Goal: Find specific page/section: Find specific page/section

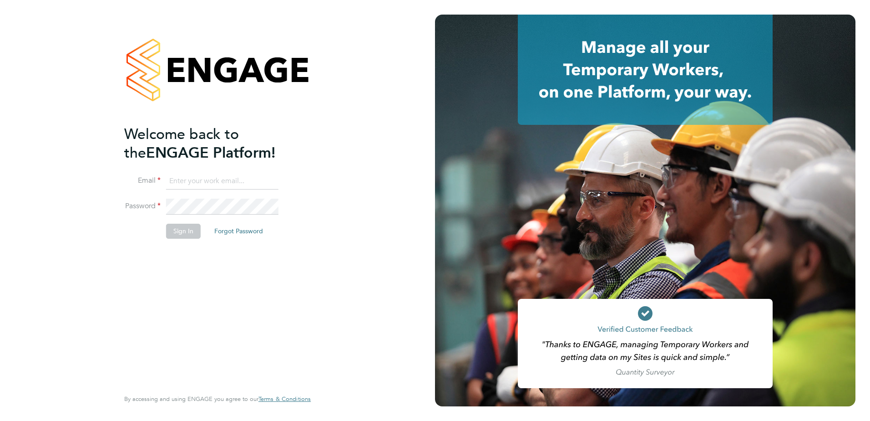
click at [217, 182] on input at bounding box center [222, 181] width 112 height 16
type input "[PERSON_NAME][EMAIL_ADDRESS][PERSON_NAME][DOMAIN_NAME]"
click at [190, 233] on button "Sign In" at bounding box center [183, 231] width 35 height 15
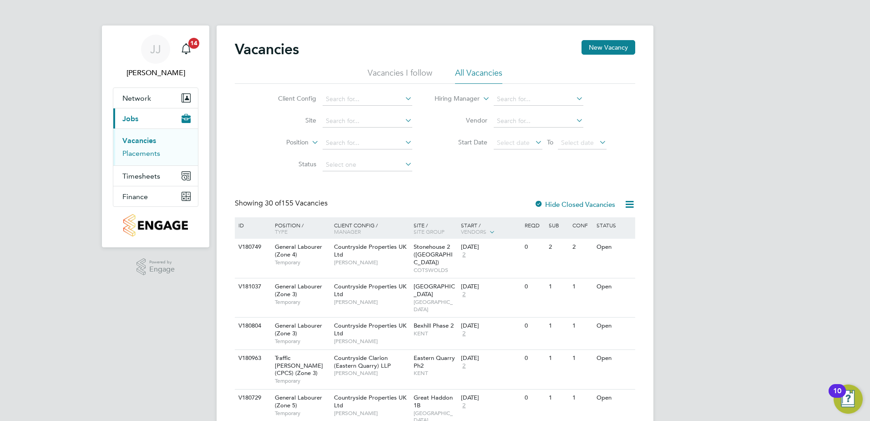
click at [144, 153] on link "Placements" at bounding box center [141, 153] width 38 height 9
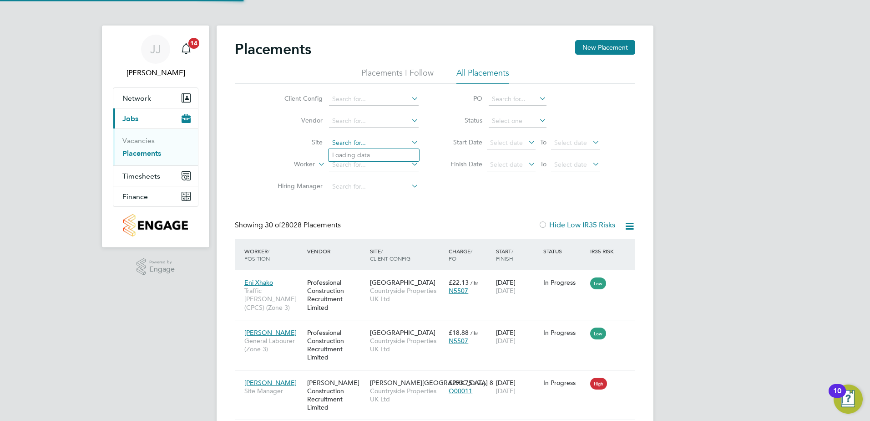
click at [368, 139] on input at bounding box center [374, 143] width 90 height 13
click at [365, 157] on li "Woodford ([GEOGRAPHIC_DATA])" at bounding box center [374, 155] width 91 height 12
type input "Woodford ([GEOGRAPHIC_DATA])"
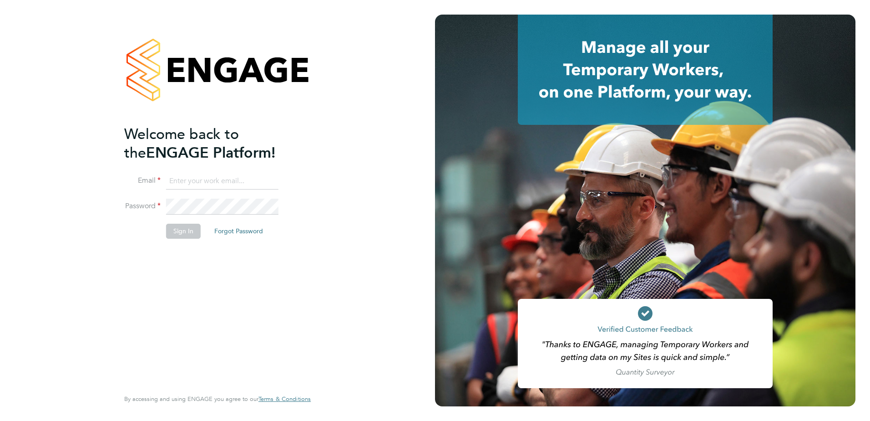
click at [192, 176] on input at bounding box center [222, 181] width 112 height 16
type input "[PERSON_NAME][EMAIL_ADDRESS][PERSON_NAME][DOMAIN_NAME]"
click at [181, 234] on button "Sign In" at bounding box center [183, 231] width 35 height 15
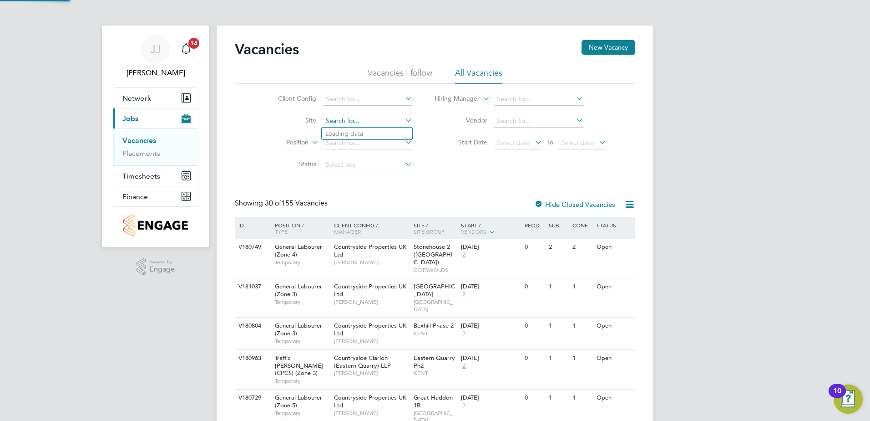
click at [347, 119] on input at bounding box center [368, 121] width 90 height 13
click at [368, 137] on li "Woodford (Stockport)" at bounding box center [367, 133] width 91 height 12
type input "Woodford (Stockport)"
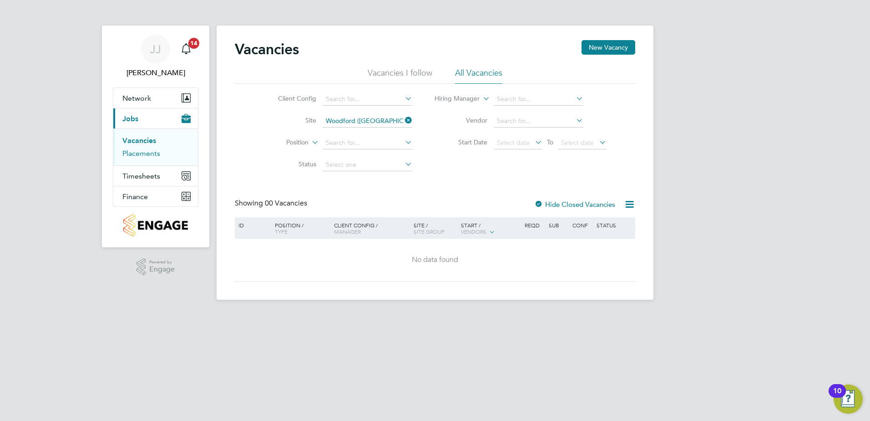
click at [131, 155] on link "Placements" at bounding box center [141, 153] width 38 height 9
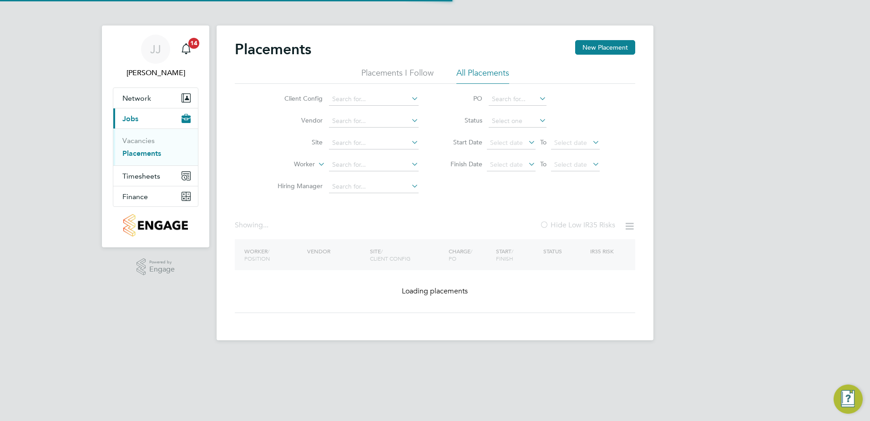
click at [343, 136] on li "Site" at bounding box center [344, 143] width 171 height 22
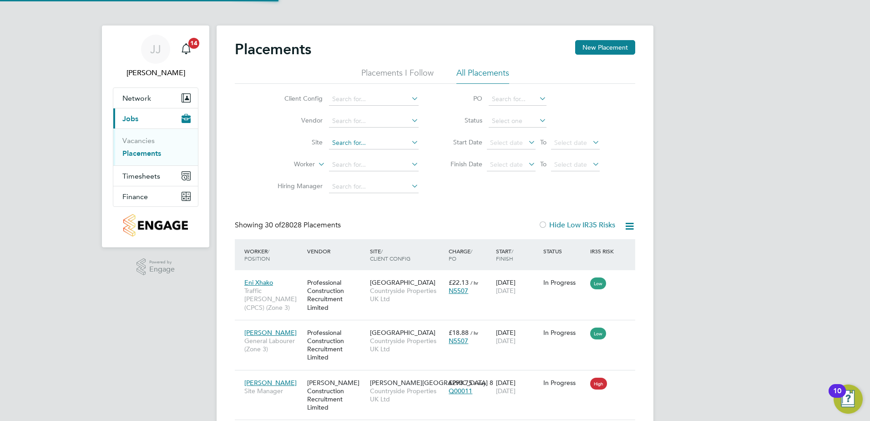
click at [346, 142] on input at bounding box center [374, 143] width 90 height 13
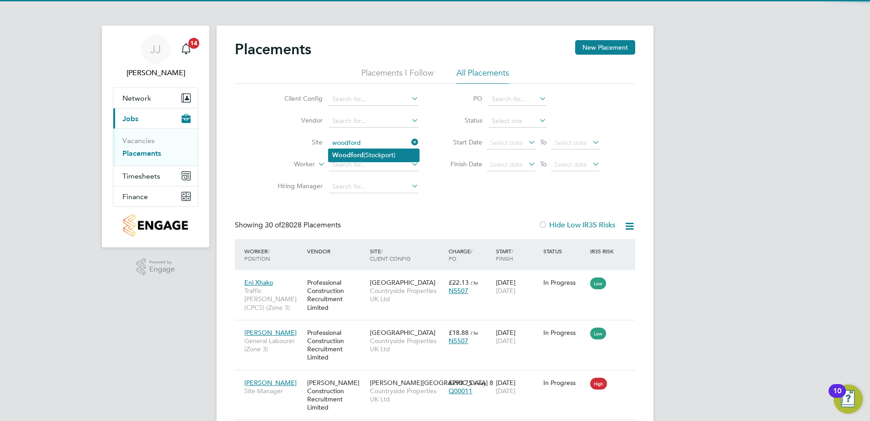
click at [361, 154] on b "Woodford" at bounding box center [347, 155] width 31 height 8
type input "Woodford (Stockport)"
